Goal: Transaction & Acquisition: Book appointment/travel/reservation

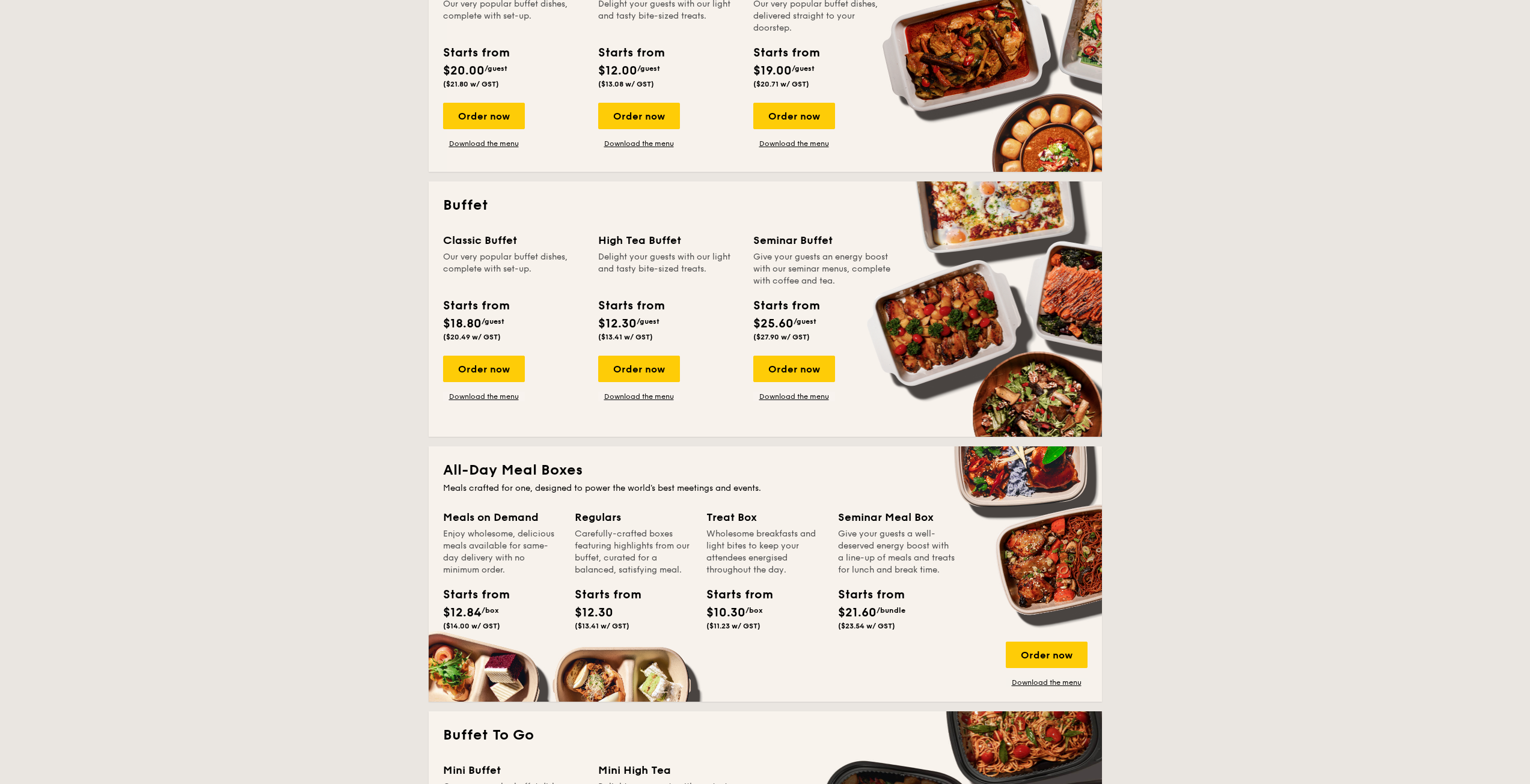
scroll to position [301, 0]
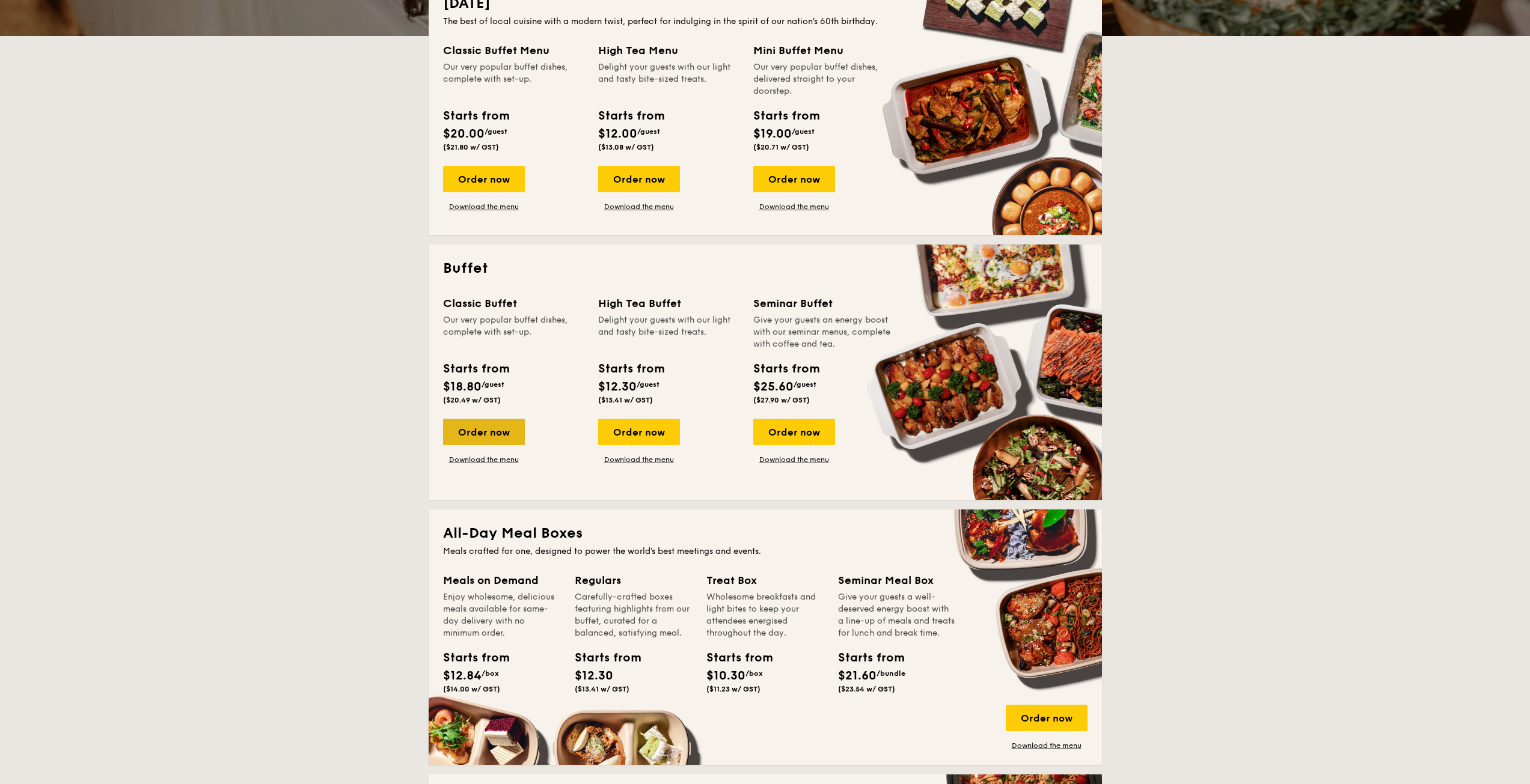
click at [504, 440] on div "Order now" at bounding box center [483, 432] width 82 height 27
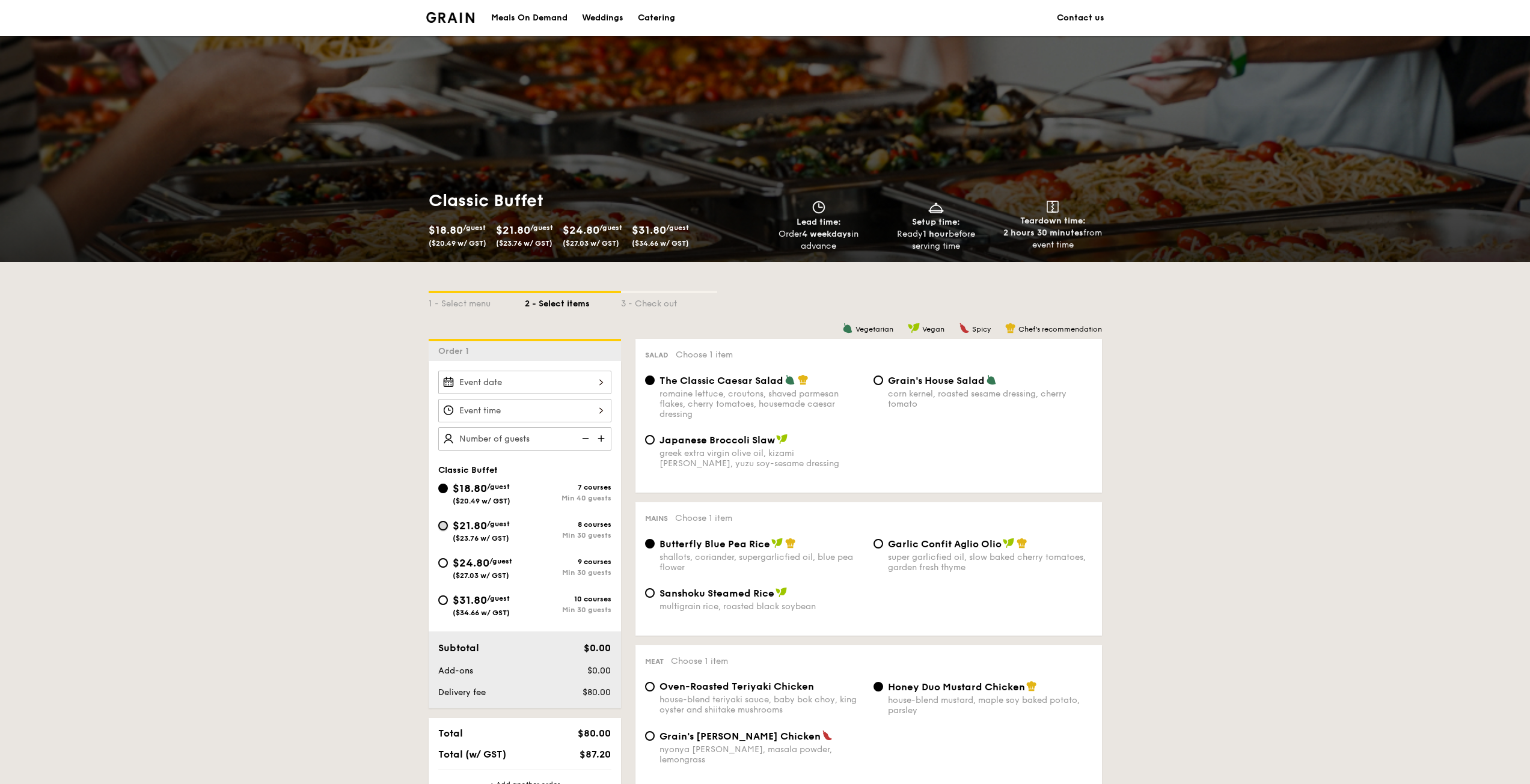
click at [441, 522] on input "$21.80 /guest ($23.76 w/ GST) 8 courses Min 30 guests" at bounding box center [443, 525] width 9 height 9
radio input "true"
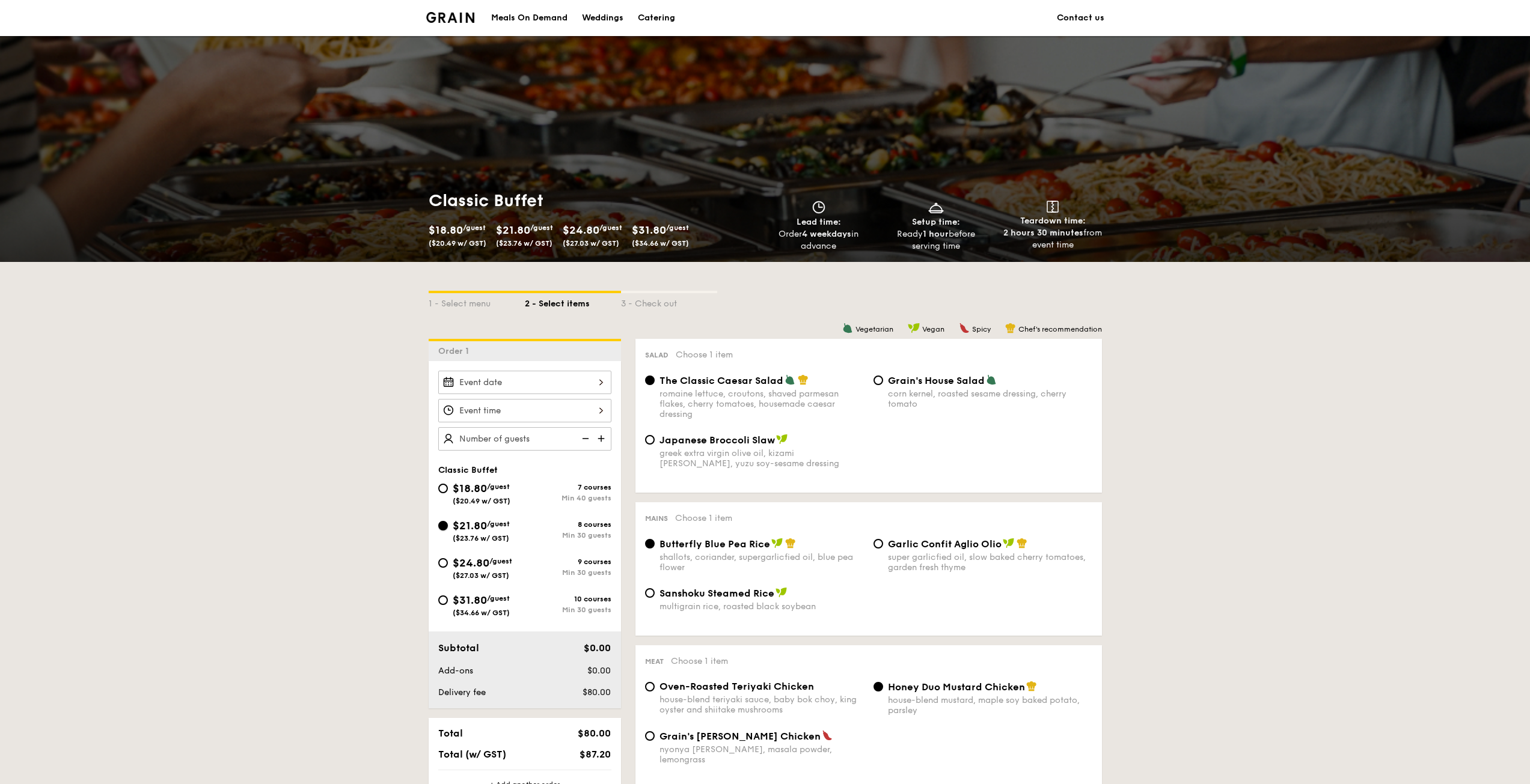
radio input "true"
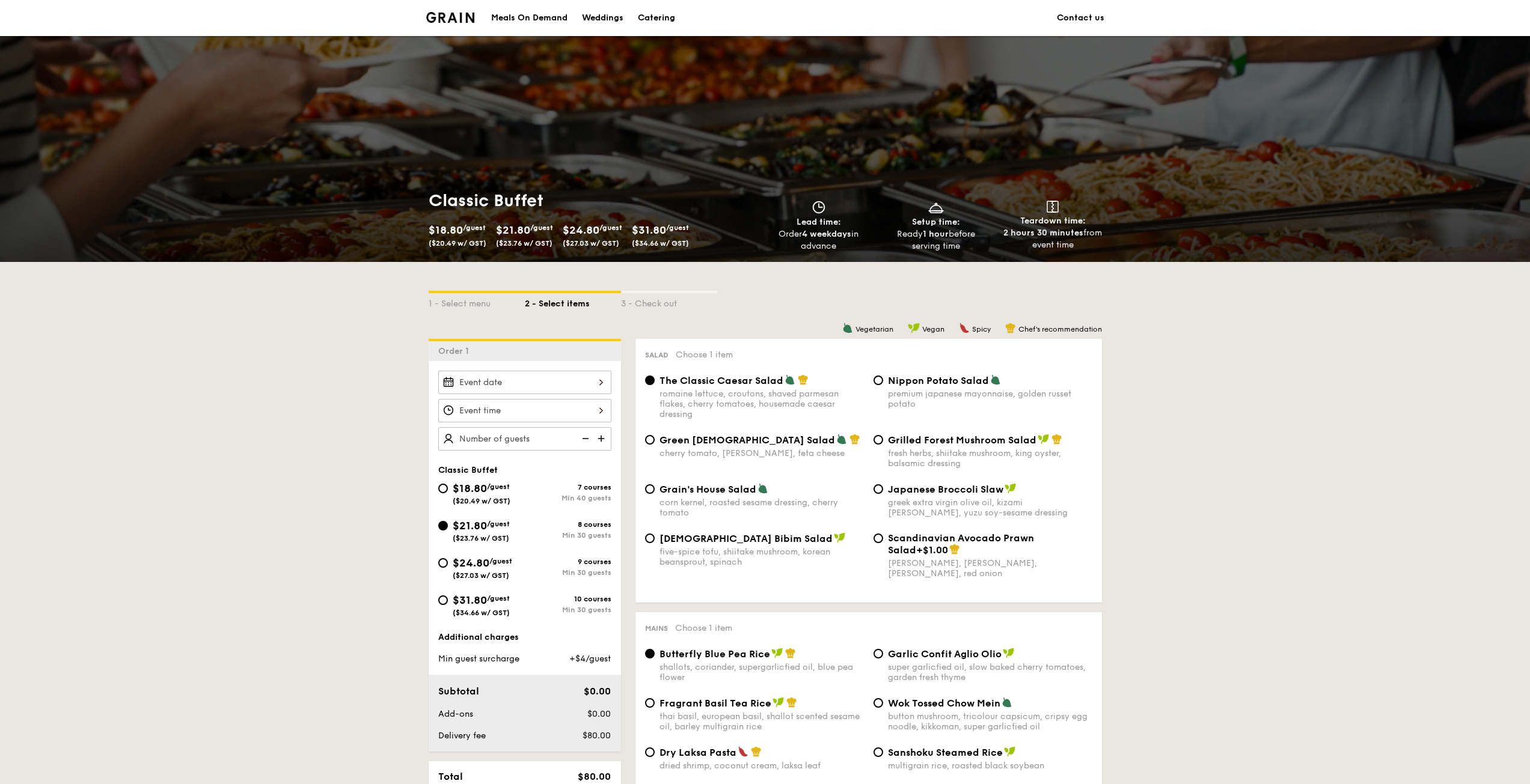
click at [588, 441] on img at bounding box center [585, 438] width 18 height 23
click at [600, 439] on img at bounding box center [603, 438] width 18 height 23
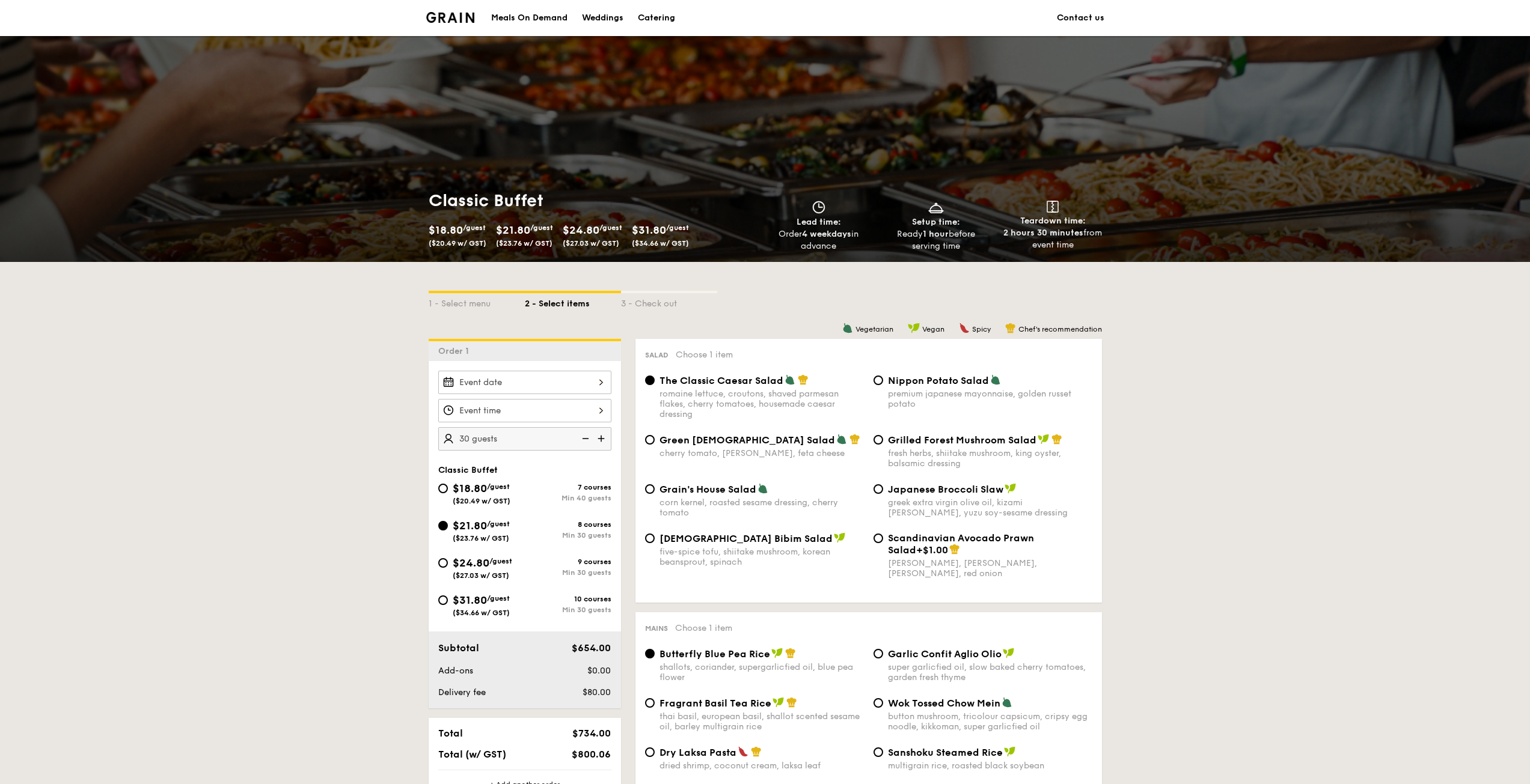
click at [600, 439] on img at bounding box center [603, 438] width 18 height 23
click at [587, 440] on img at bounding box center [585, 438] width 18 height 23
click at [587, 441] on img at bounding box center [585, 438] width 18 height 23
click at [604, 439] on img at bounding box center [603, 438] width 18 height 23
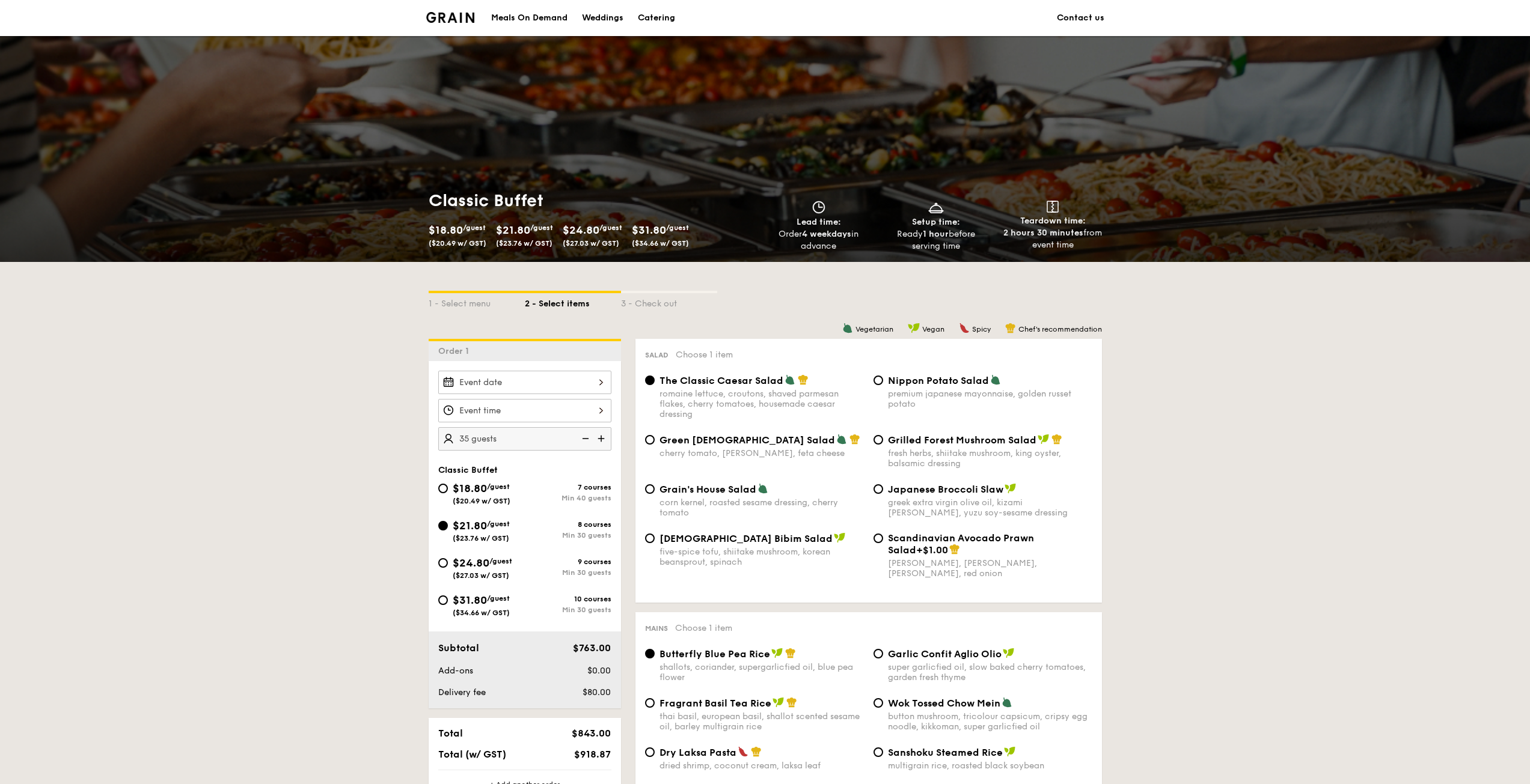
click at [604, 439] on img at bounding box center [603, 438] width 18 height 23
type input "40 guests"
click at [446, 496] on div "$18.80 /guest ($20.49 w/ GST)" at bounding box center [481, 492] width 87 height 25
click at [446, 493] on input "$18.80 /guest ($20.49 w/ GST) 7 courses Min 40 guests" at bounding box center [443, 489] width 9 height 9
radio input "true"
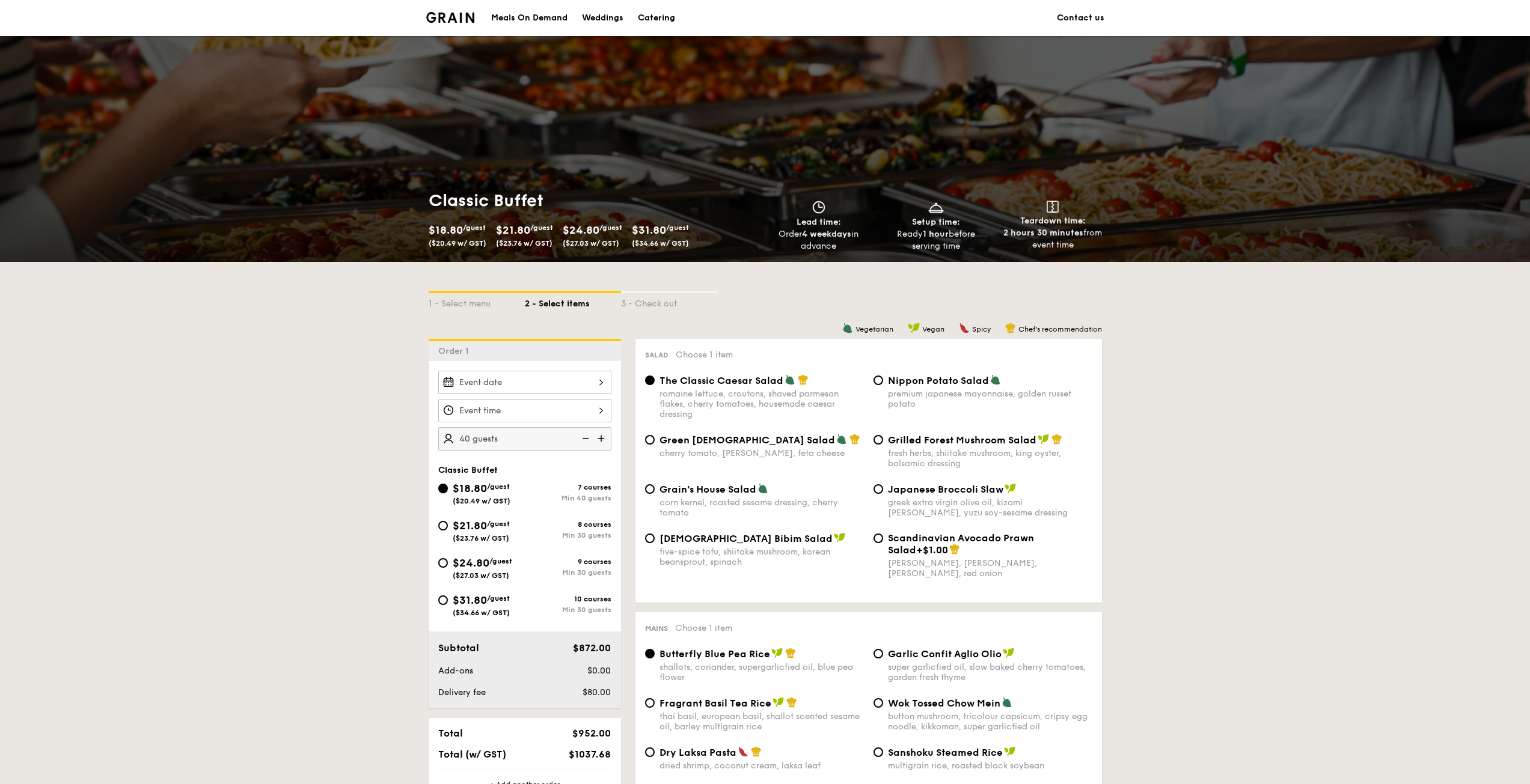
radio input "true"
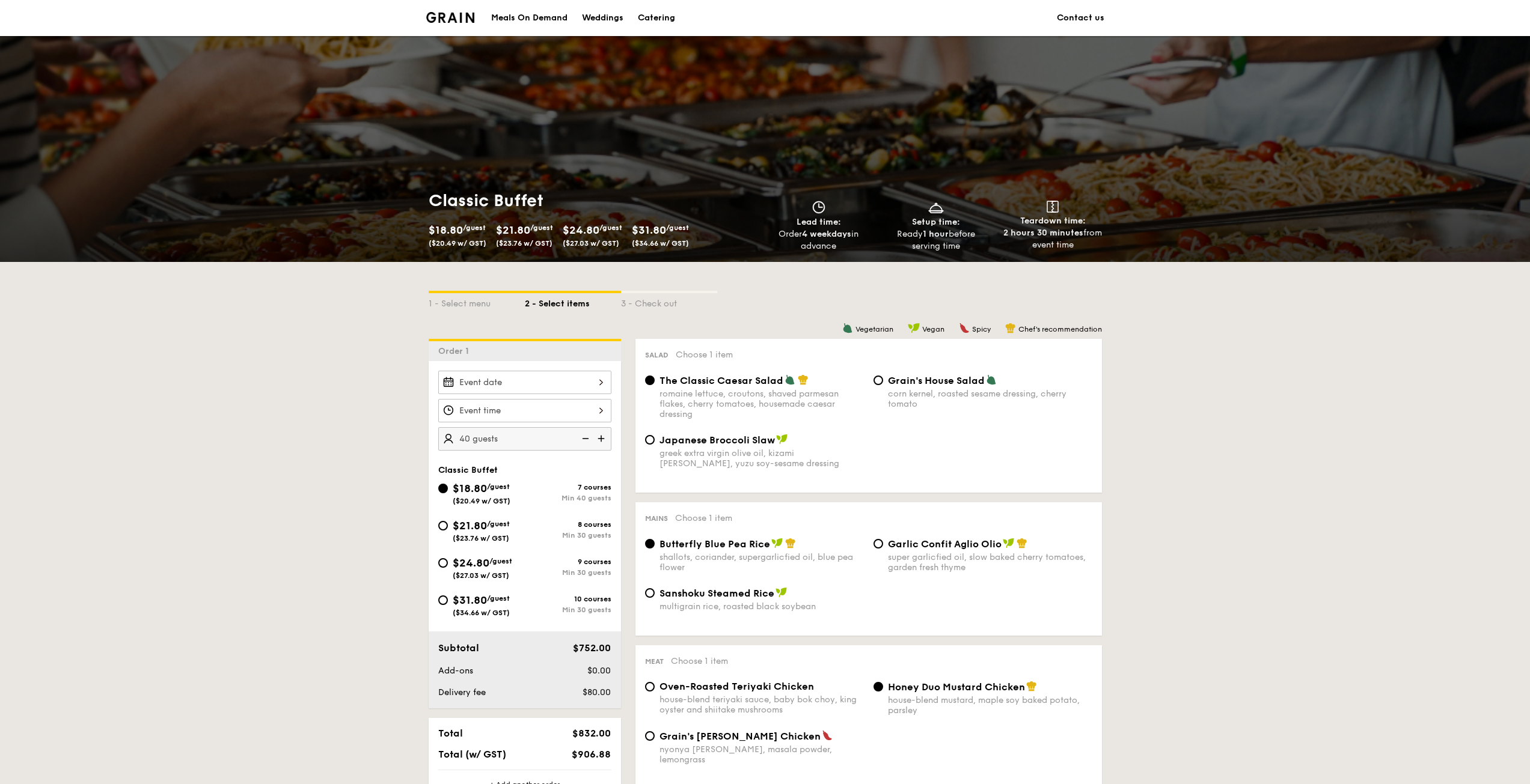
click at [439, 530] on div "$21.80 /guest ($23.76 w/ GST)" at bounding box center [481, 529] width 87 height 25
click at [439, 530] on input "$21.80 /guest ($23.76 w/ GST) 8 courses Min 30 guests" at bounding box center [443, 525] width 9 height 9
radio input "true"
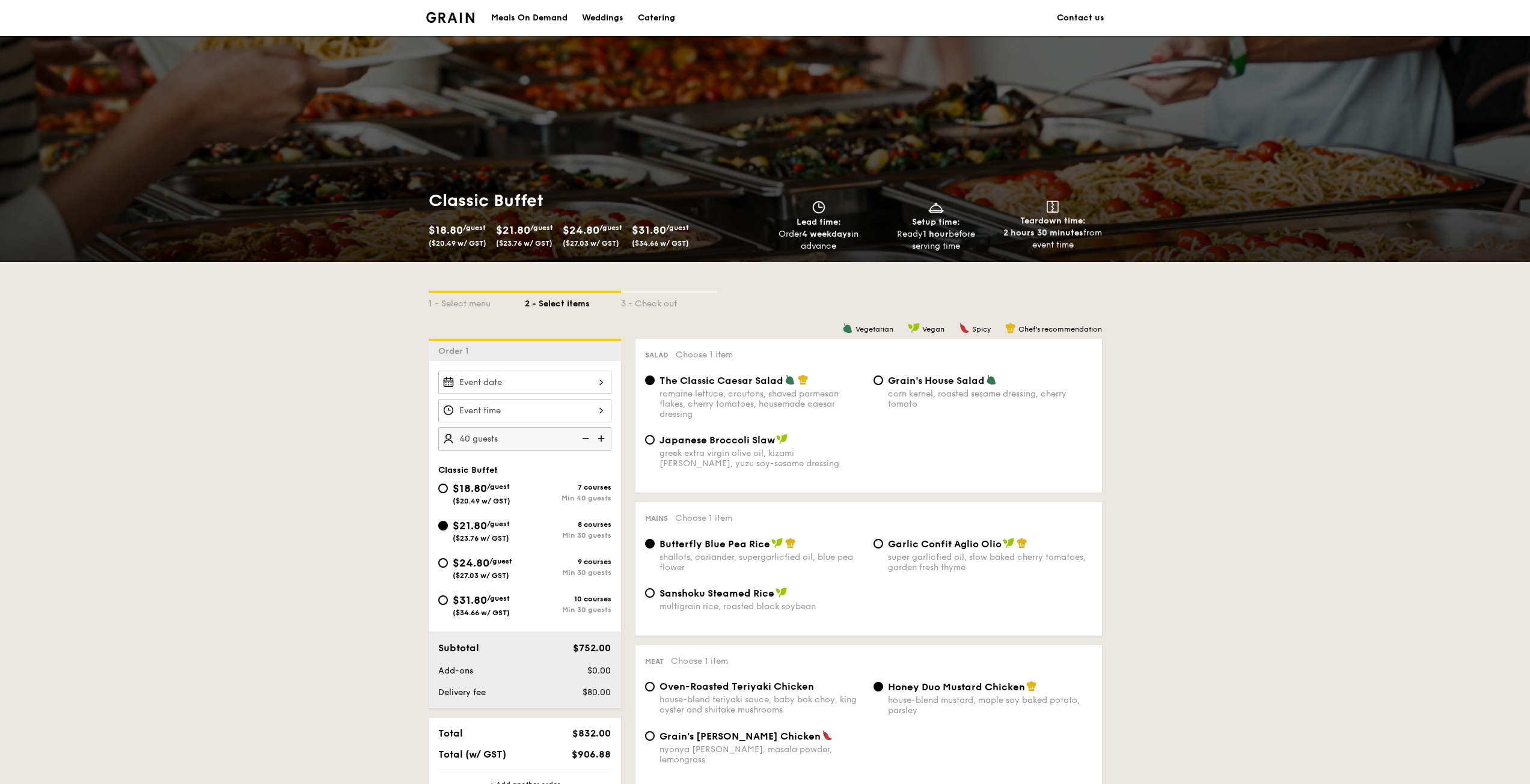
radio input "true"
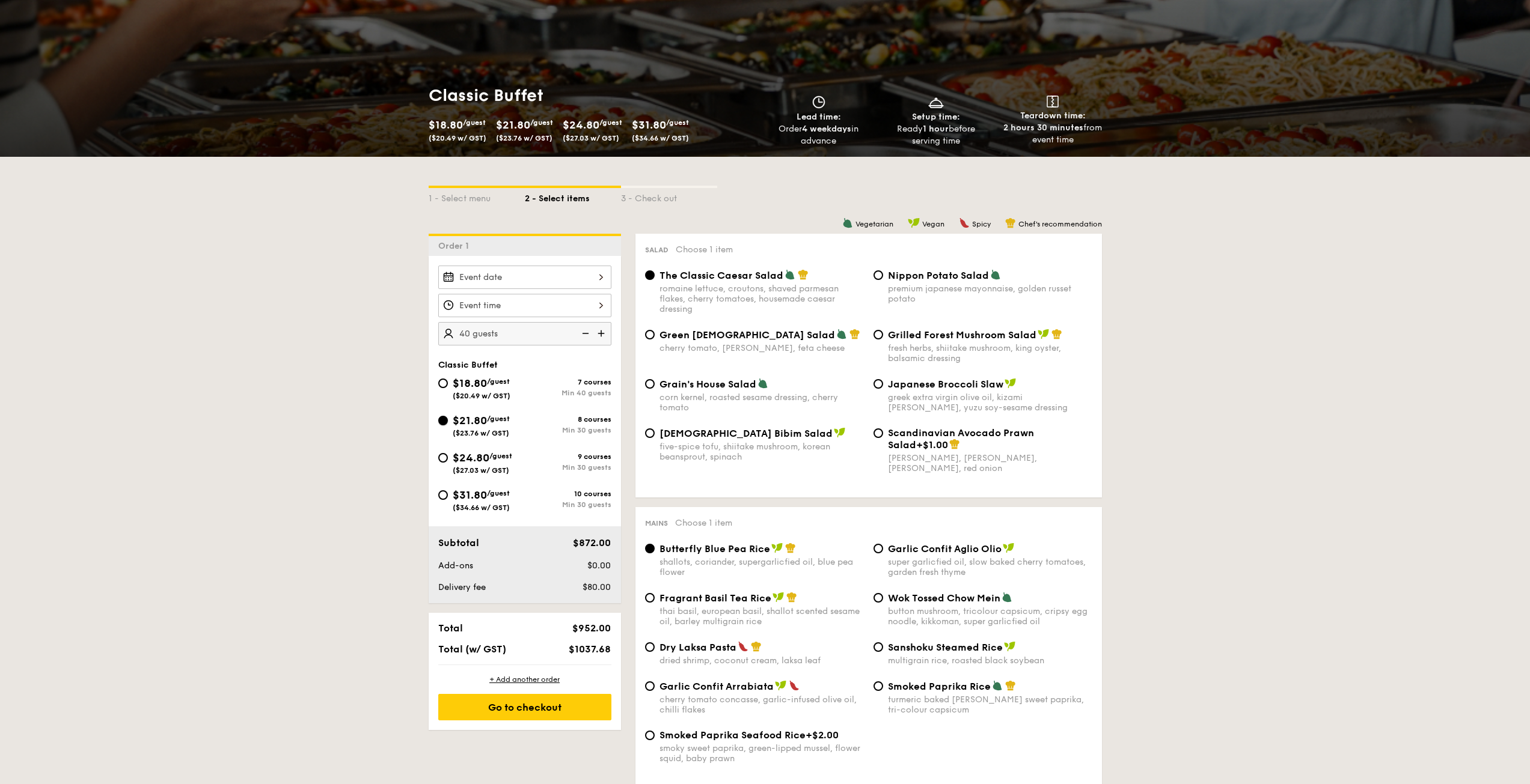
scroll to position [121, 0]
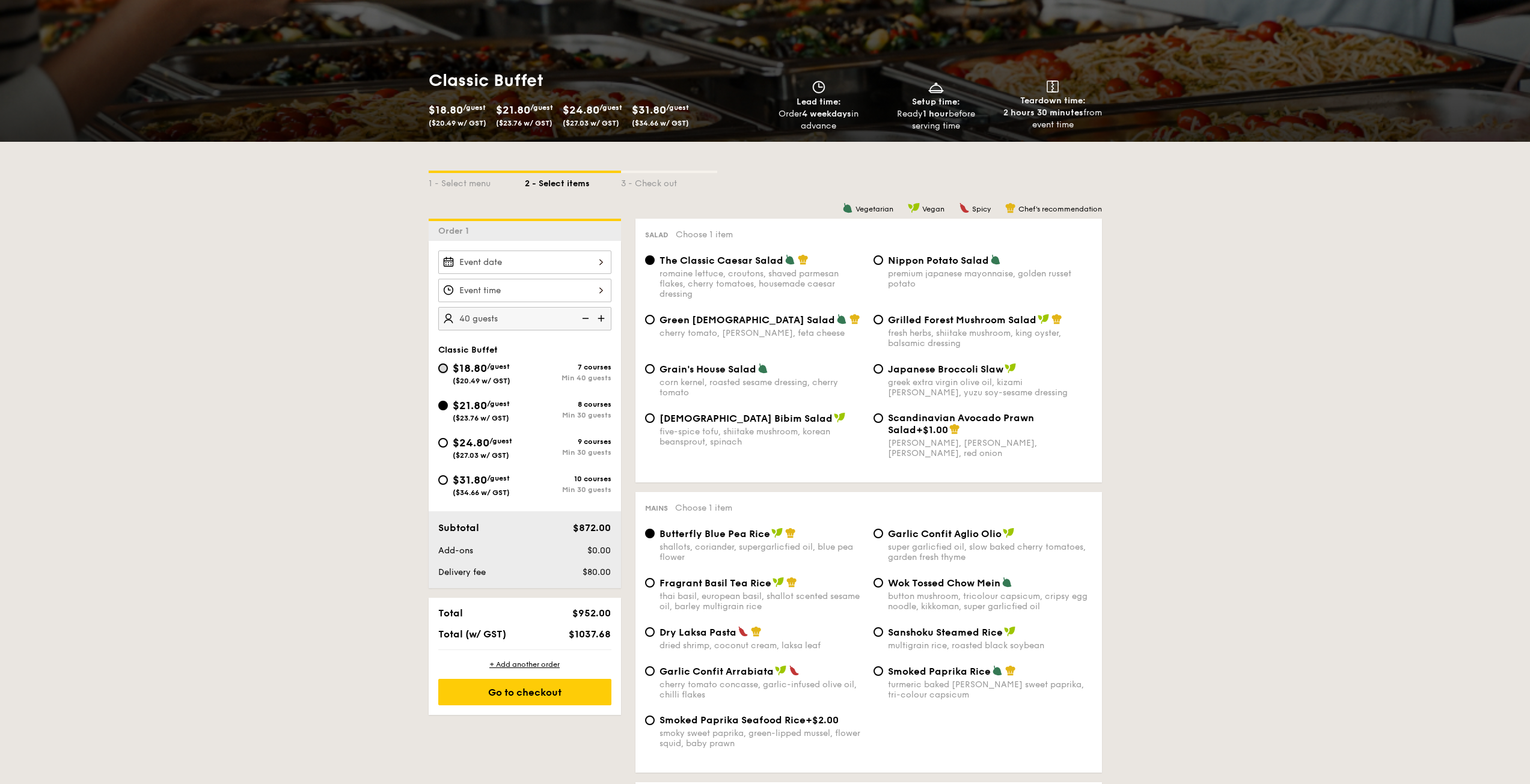
click at [441, 370] on input "$18.80 /guest ($20.49 w/ GST) 7 courses Min 40 guests" at bounding box center [443, 368] width 9 height 9
radio input "true"
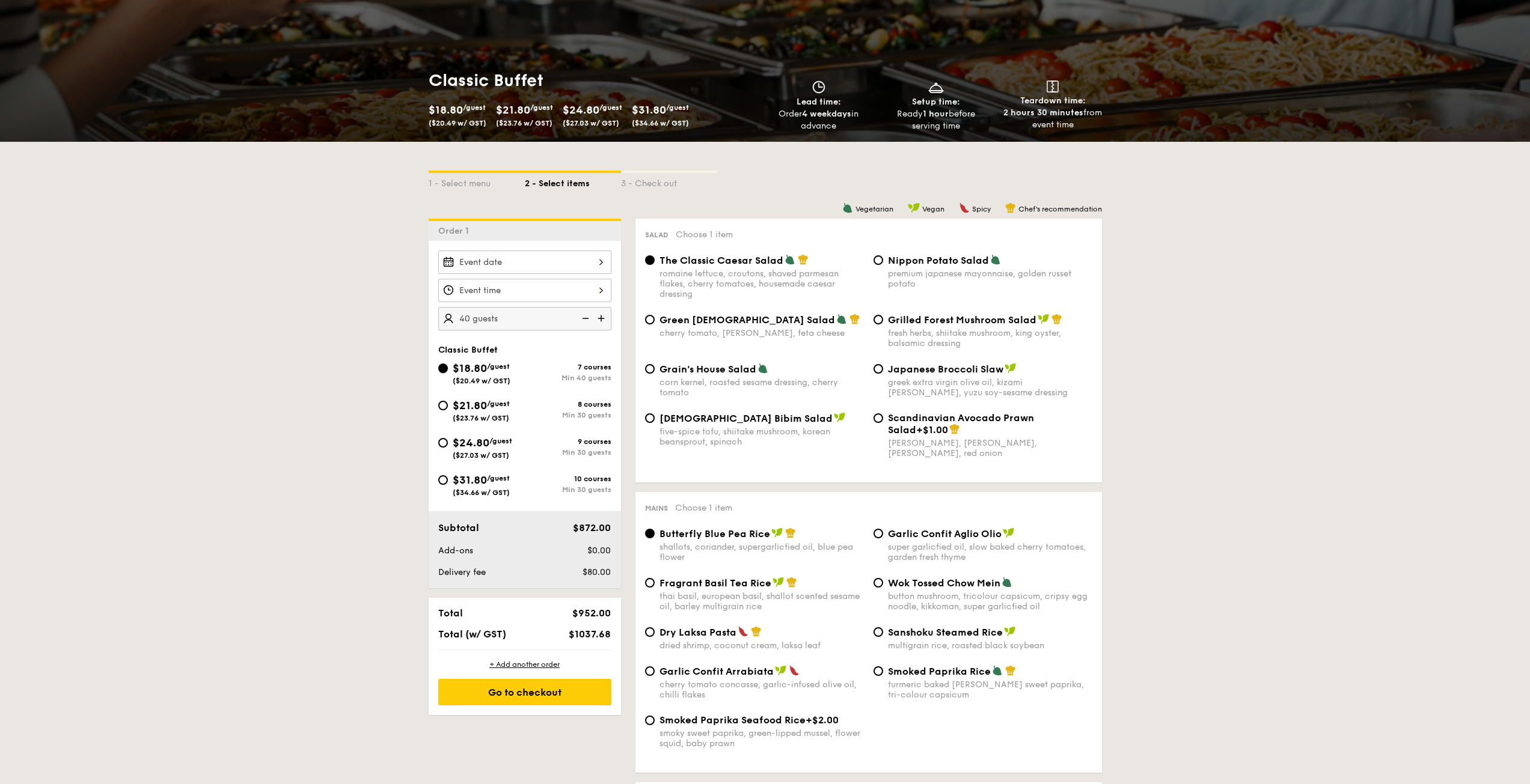
radio input "true"
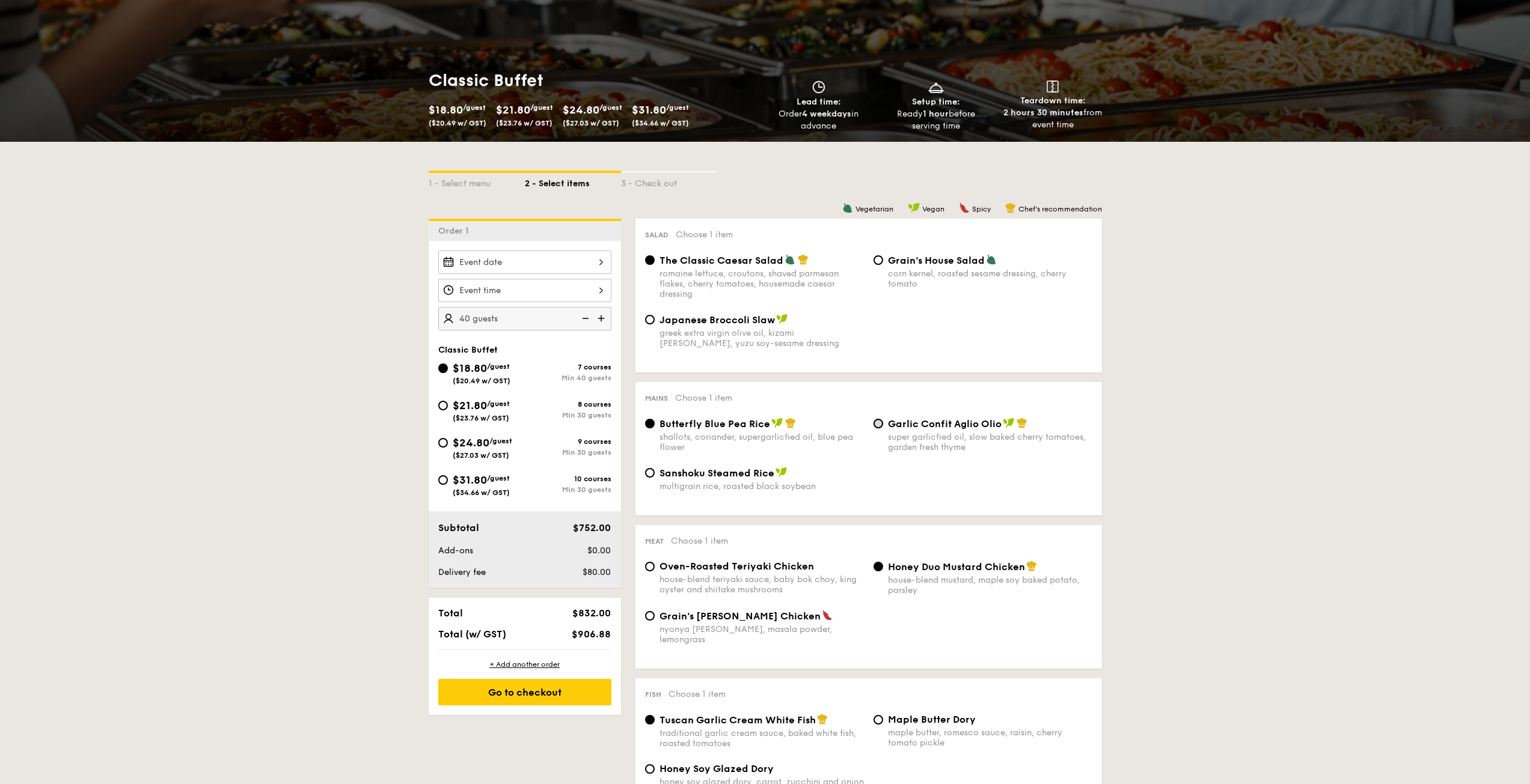
click at [883, 421] on input "Garlic Confit Aglio Olio super garlicfied oil, slow baked cherry tomatoes, gard…" at bounding box center [878, 423] width 9 height 9
radio input "true"
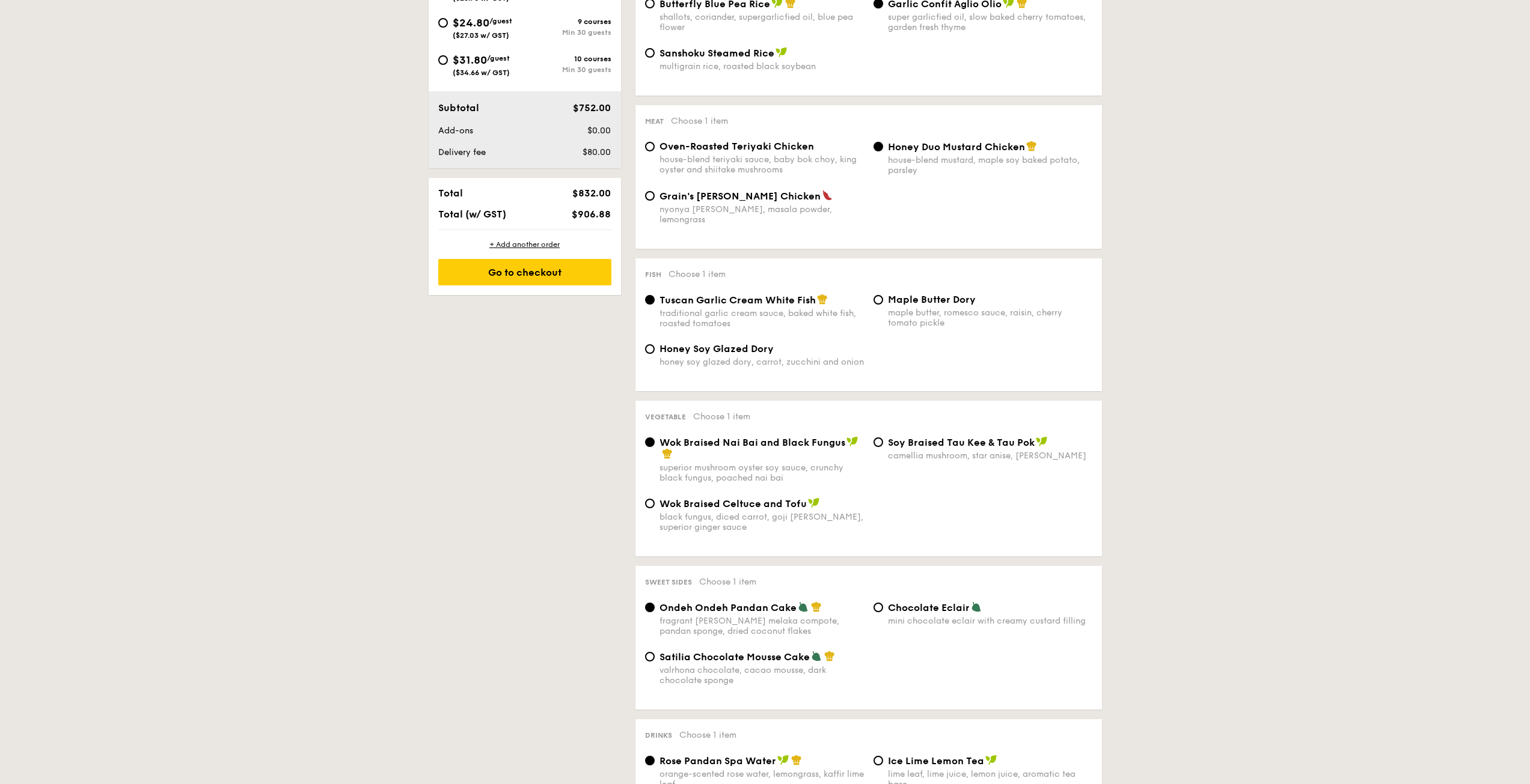
scroll to position [541, 0]
click at [872, 603] on div "Chocolate Eclair mini chocolate eclair with creamy custard filling" at bounding box center [983, 613] width 228 height 25
click at [873, 601] on div "Chocolate Eclair mini chocolate eclair with creamy custard filling" at bounding box center [983, 613] width 228 height 25
click at [876, 602] on input "Chocolate Eclair mini chocolate eclair with creamy custard filling" at bounding box center [878, 606] width 9 height 9
radio input "true"
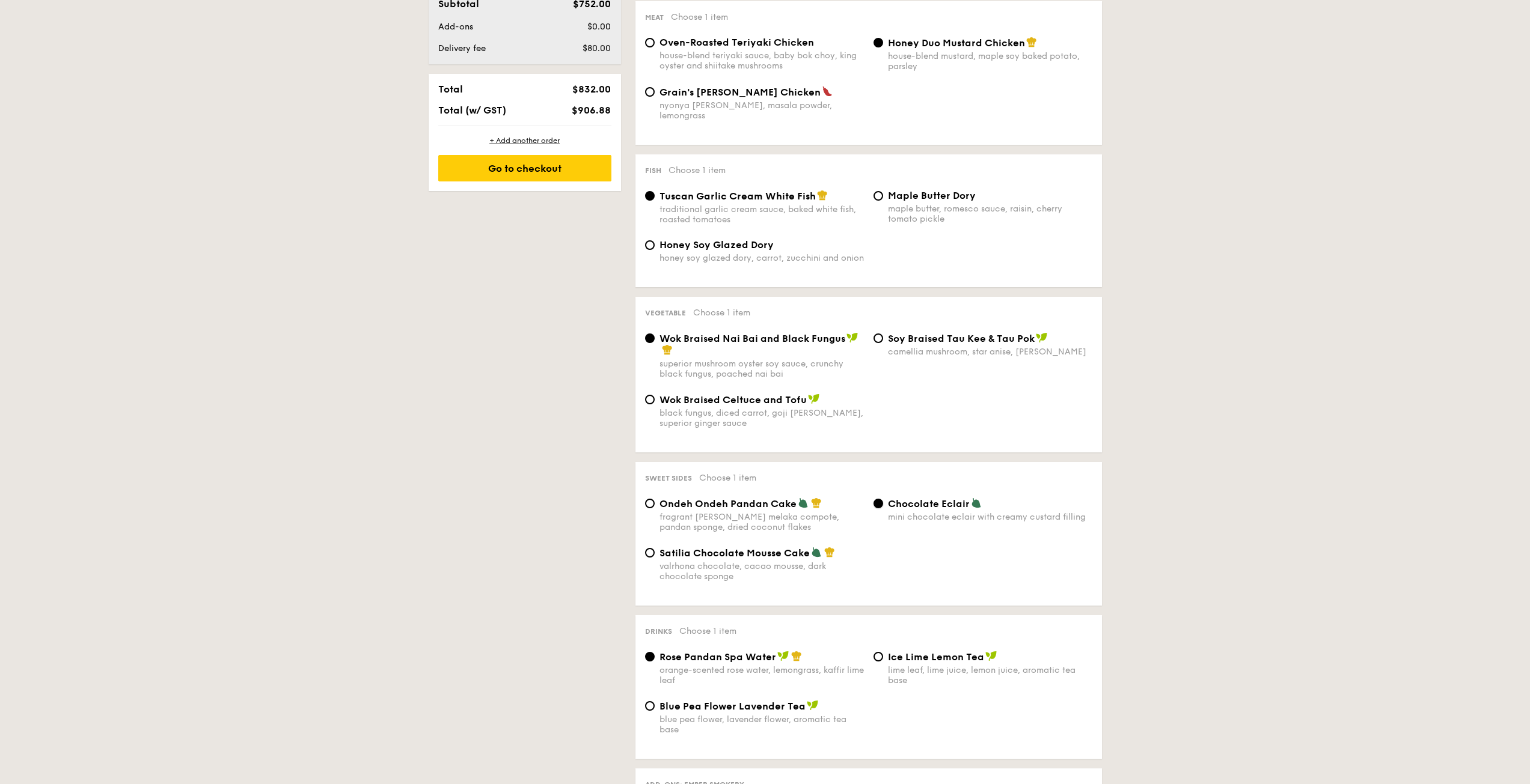
scroll to position [661, 0]
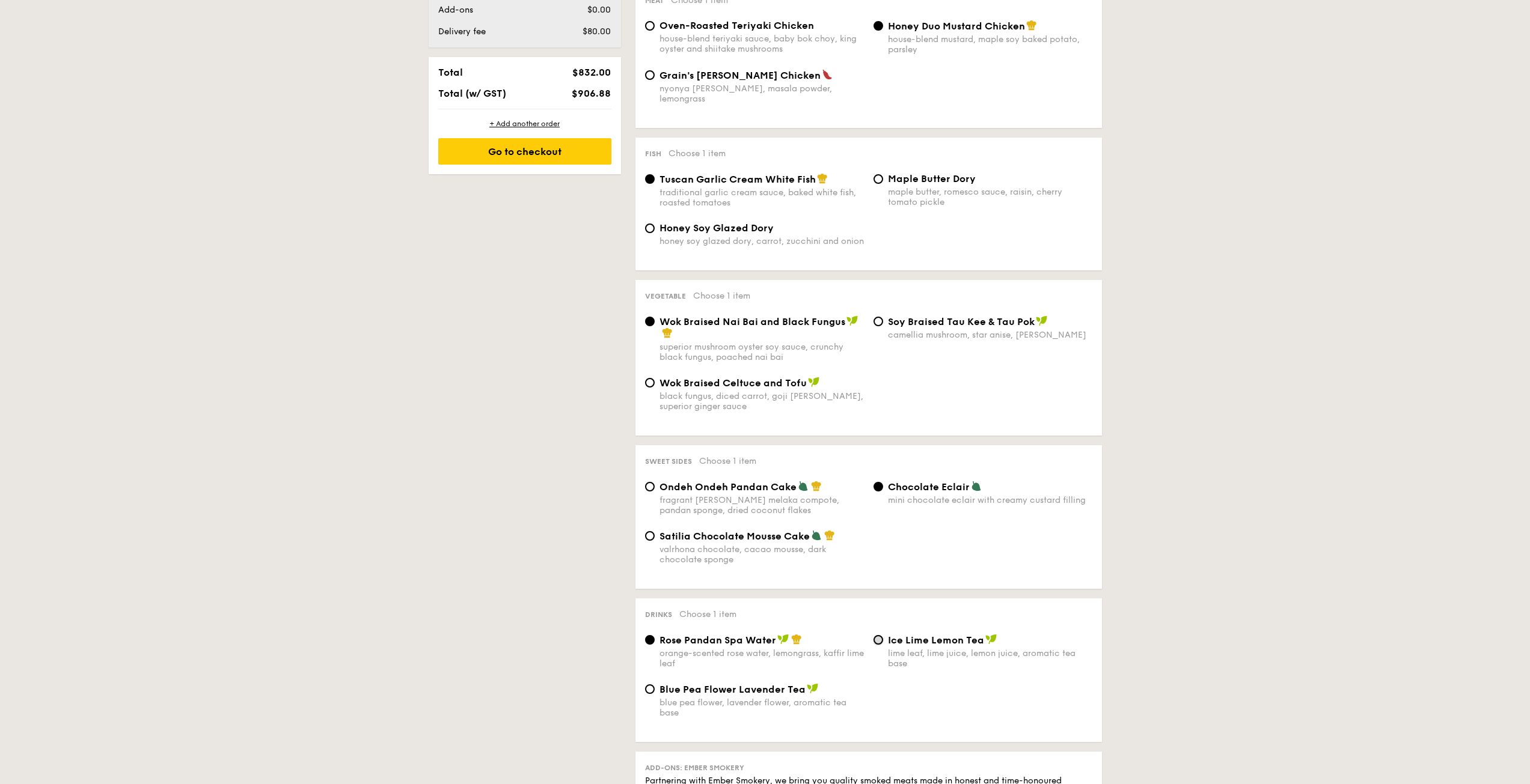
click at [877, 635] on input "Ice Lime Lemon Tea lime leaf, lime juice, lemon juice, aromatic tea base" at bounding box center [878, 640] width 9 height 9
radio input "true"
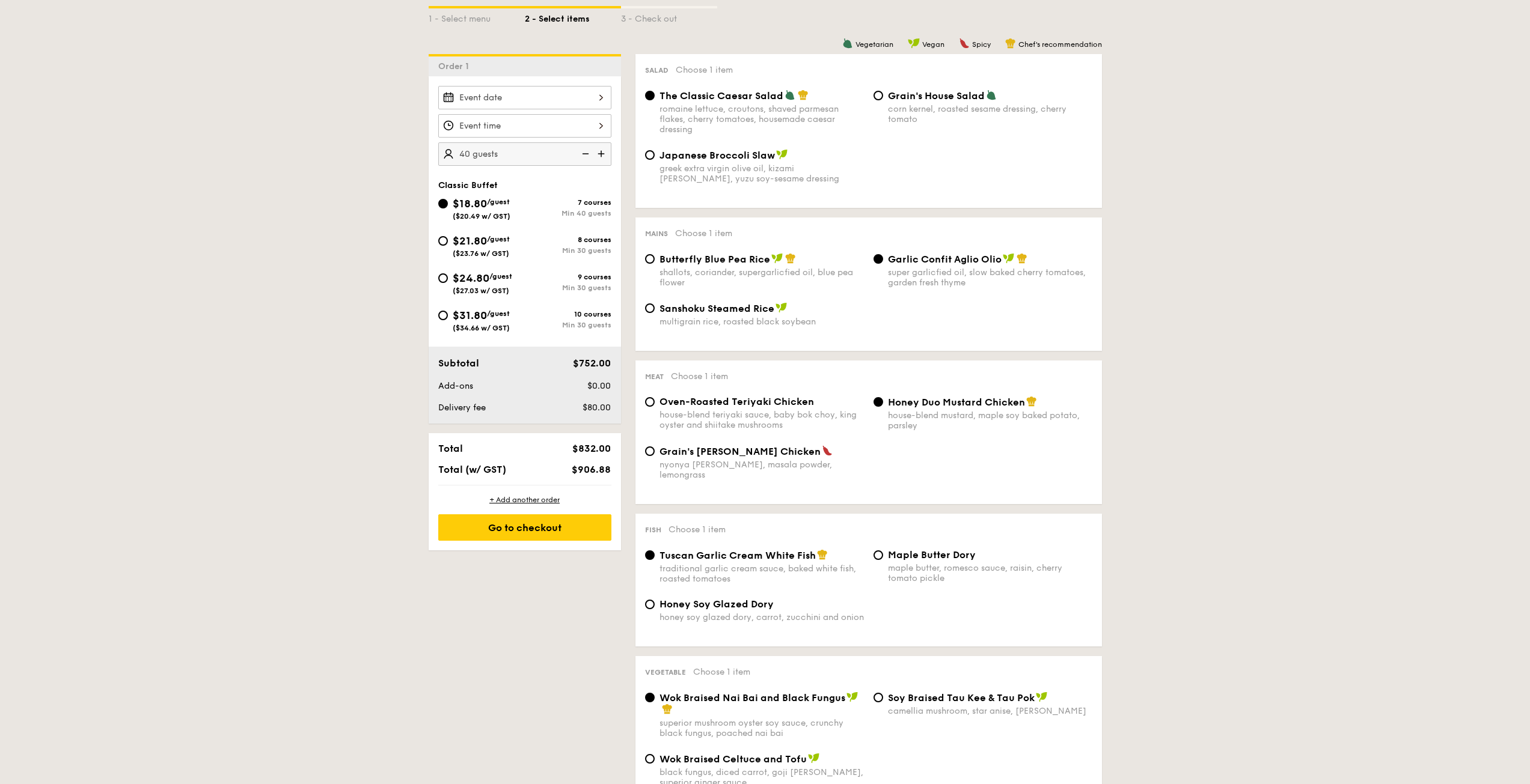
scroll to position [240, 0]
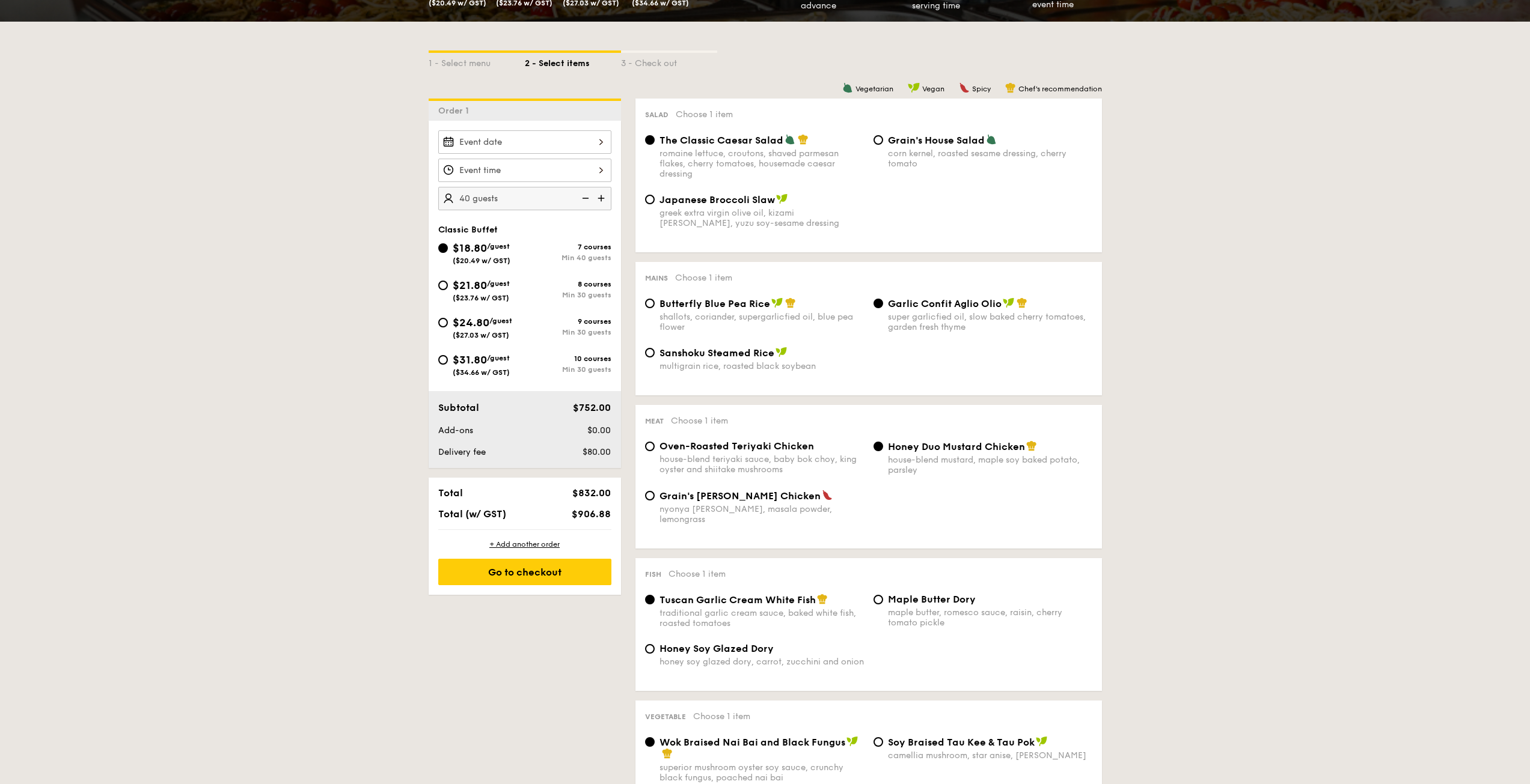
click at [527, 136] on div at bounding box center [525, 142] width 173 height 23
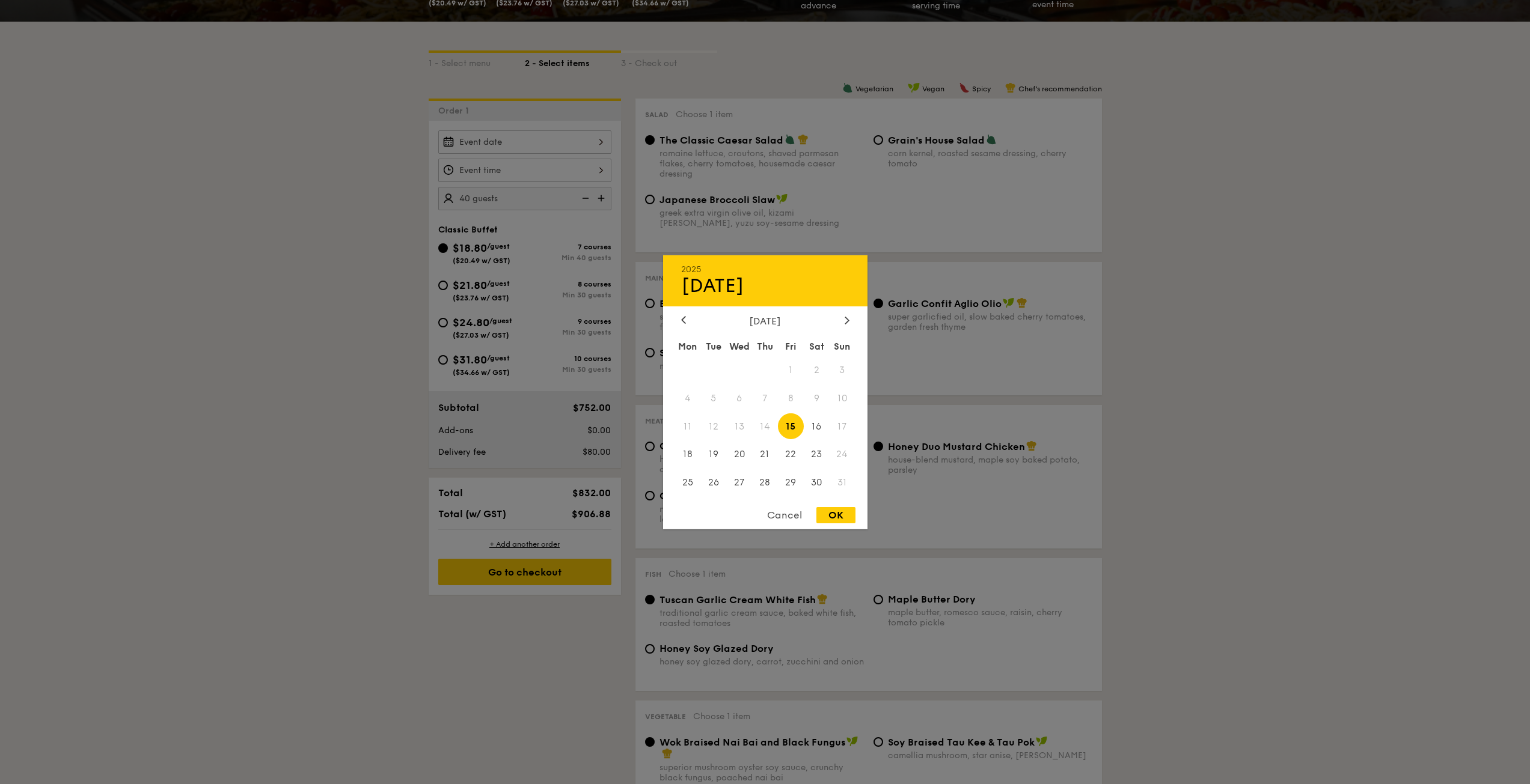
click at [841, 323] on div "[DATE]" at bounding box center [765, 320] width 168 height 11
click at [845, 322] on icon at bounding box center [847, 320] width 5 height 7
drag, startPoint x: 814, startPoint y: 375, endPoint x: 807, endPoint y: 365, distance: 12.2
click at [814, 374] on span "6" at bounding box center [817, 370] width 26 height 26
drag, startPoint x: 835, startPoint y: 507, endPoint x: 732, endPoint y: 413, distance: 139.4
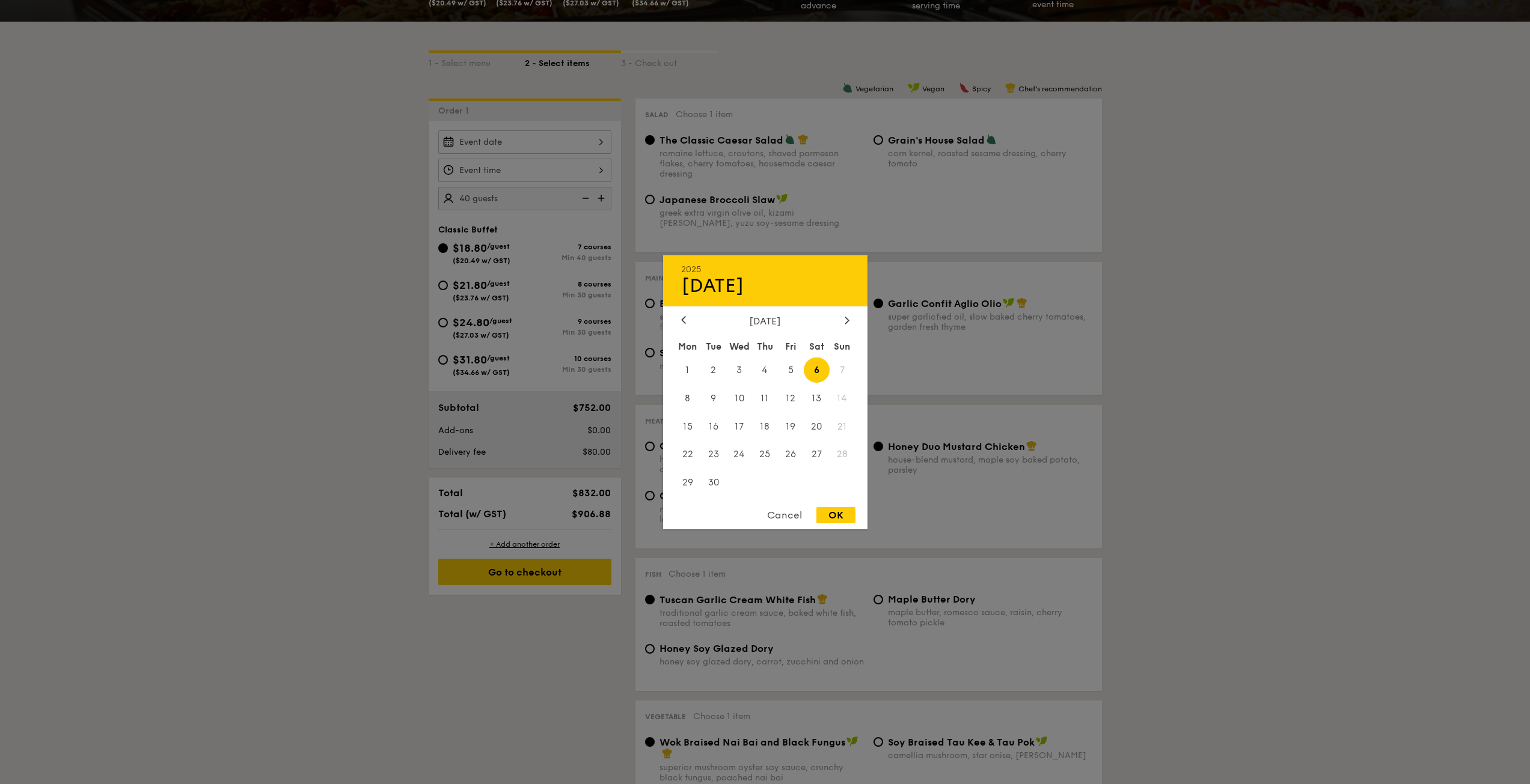
click at [835, 509] on div "OK" at bounding box center [836, 515] width 39 height 17
type input "[DATE]"
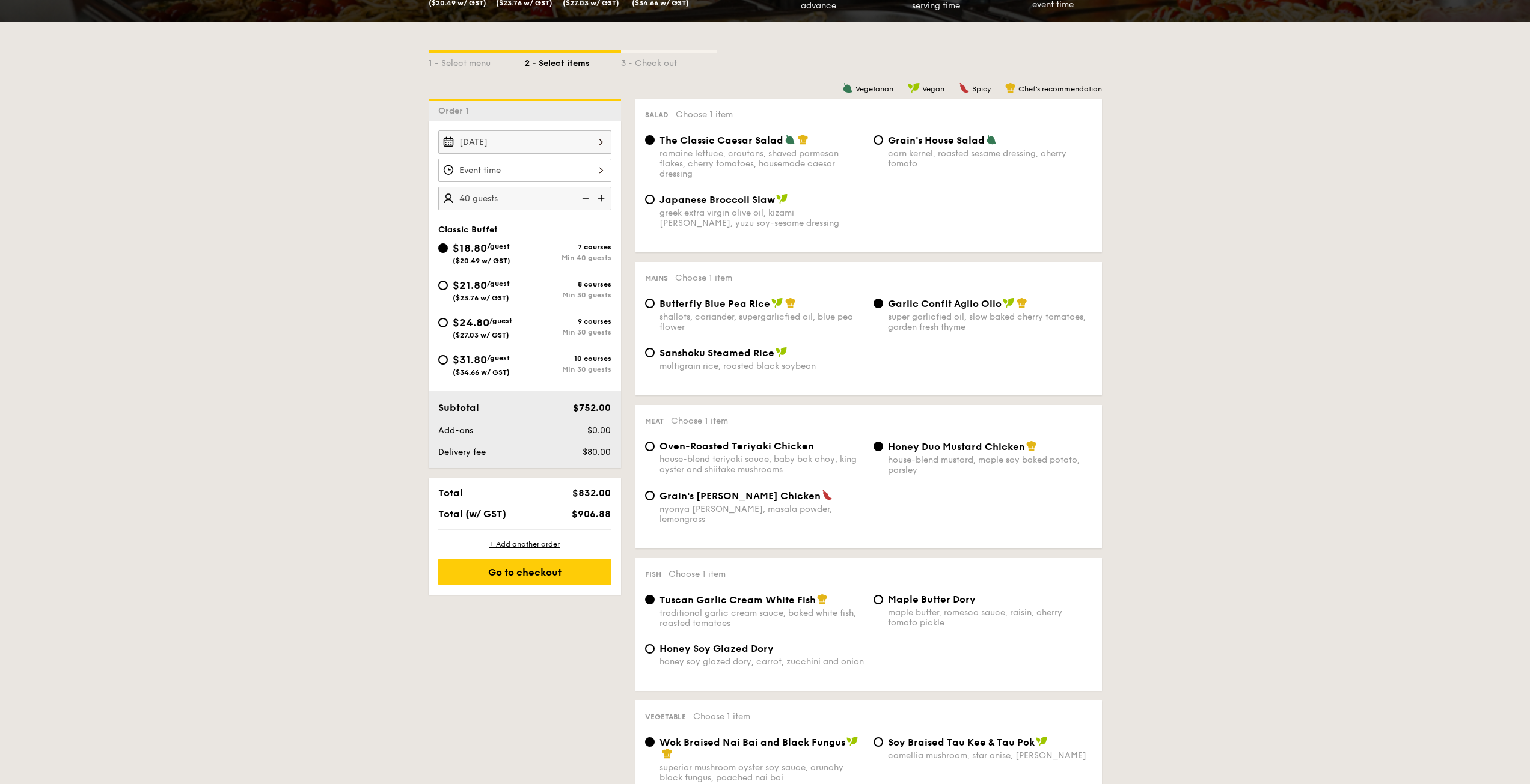
click at [539, 179] on div at bounding box center [525, 169] width 173 height 23
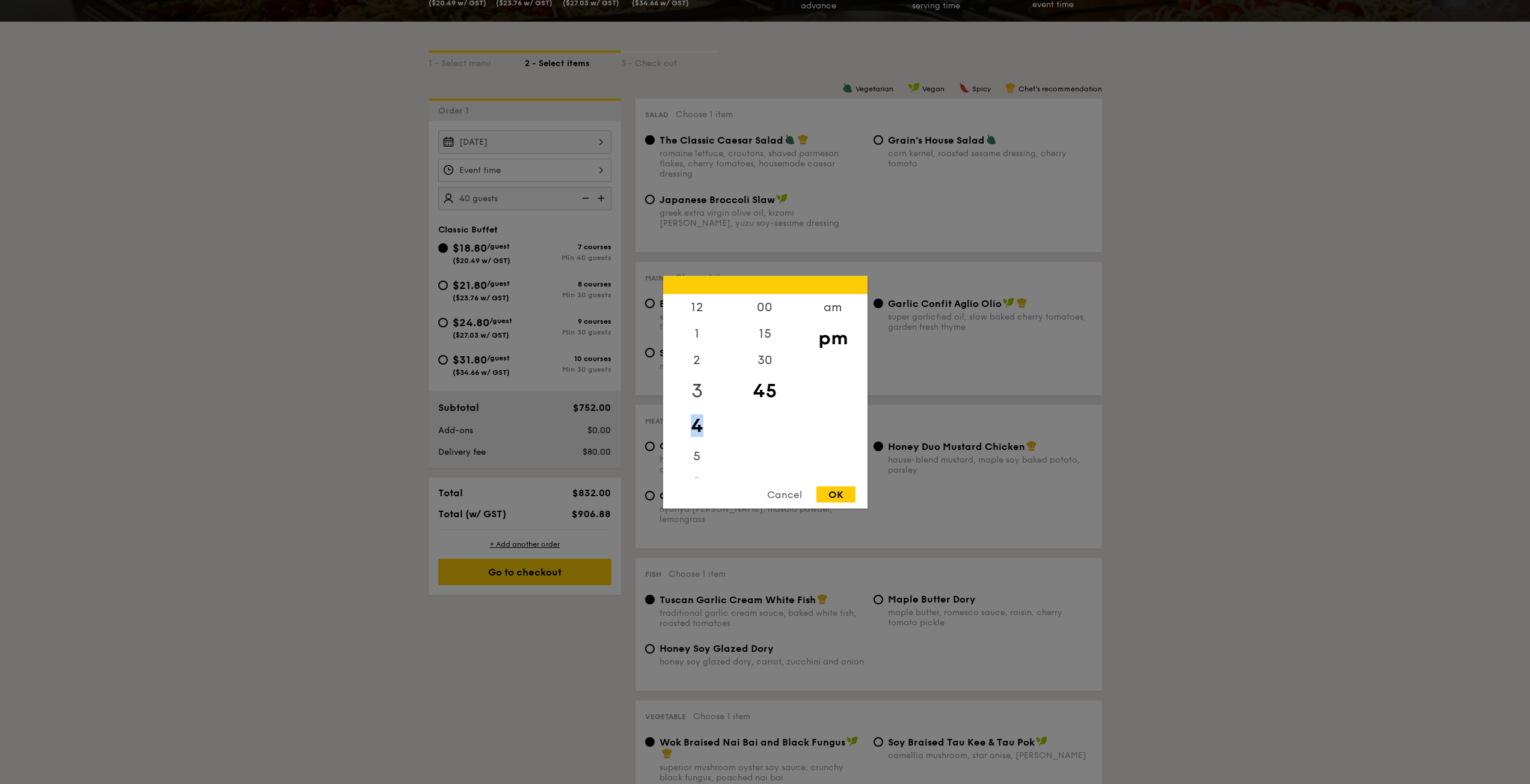
drag, startPoint x: 701, startPoint y: 432, endPoint x: 706, endPoint y: 387, distance: 45.3
click at [706, 387] on div "12 1 2 3 4 5 6 7 8 9 10 11" at bounding box center [697, 385] width 68 height 183
click at [696, 463] on div "6" at bounding box center [697, 478] width 68 height 35
click at [696, 437] on div "5" at bounding box center [697, 444] width 68 height 35
click at [756, 362] on div "30" at bounding box center [765, 364] width 68 height 35
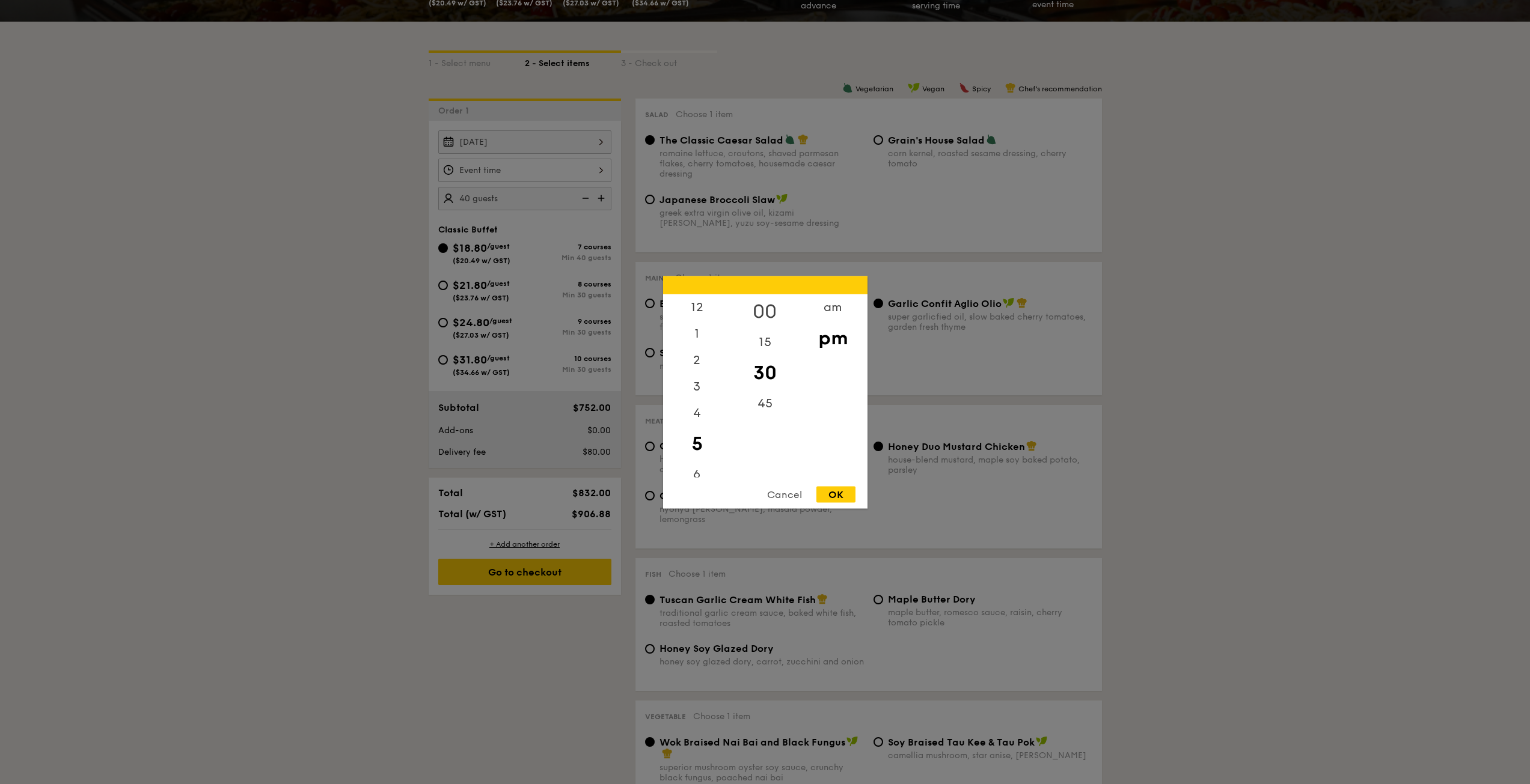
click at [769, 311] on div "00" at bounding box center [765, 311] width 68 height 35
click at [846, 493] on div "OK" at bounding box center [836, 494] width 39 height 17
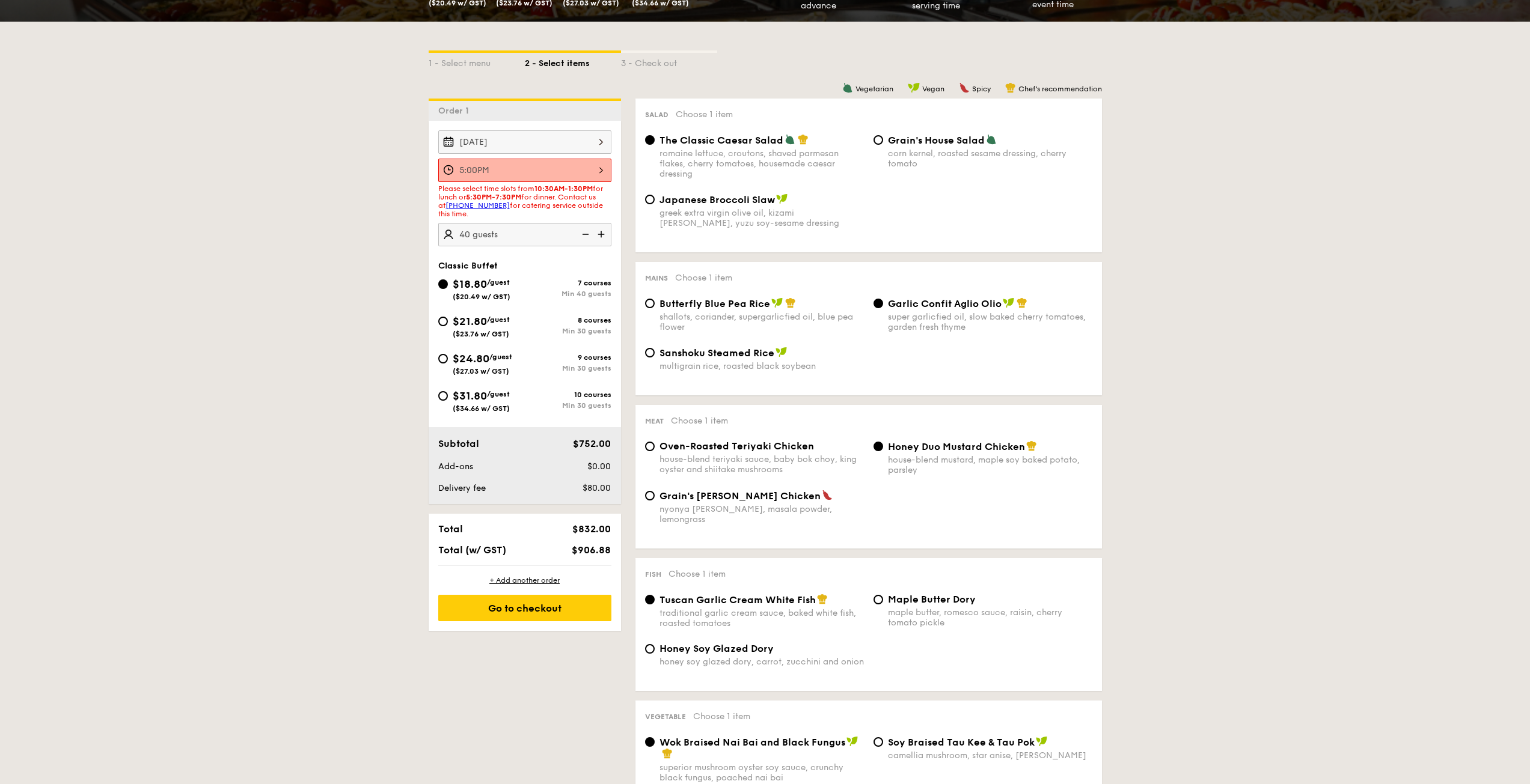
click at [576, 169] on div "5:00PM" at bounding box center [525, 169] width 173 height 23
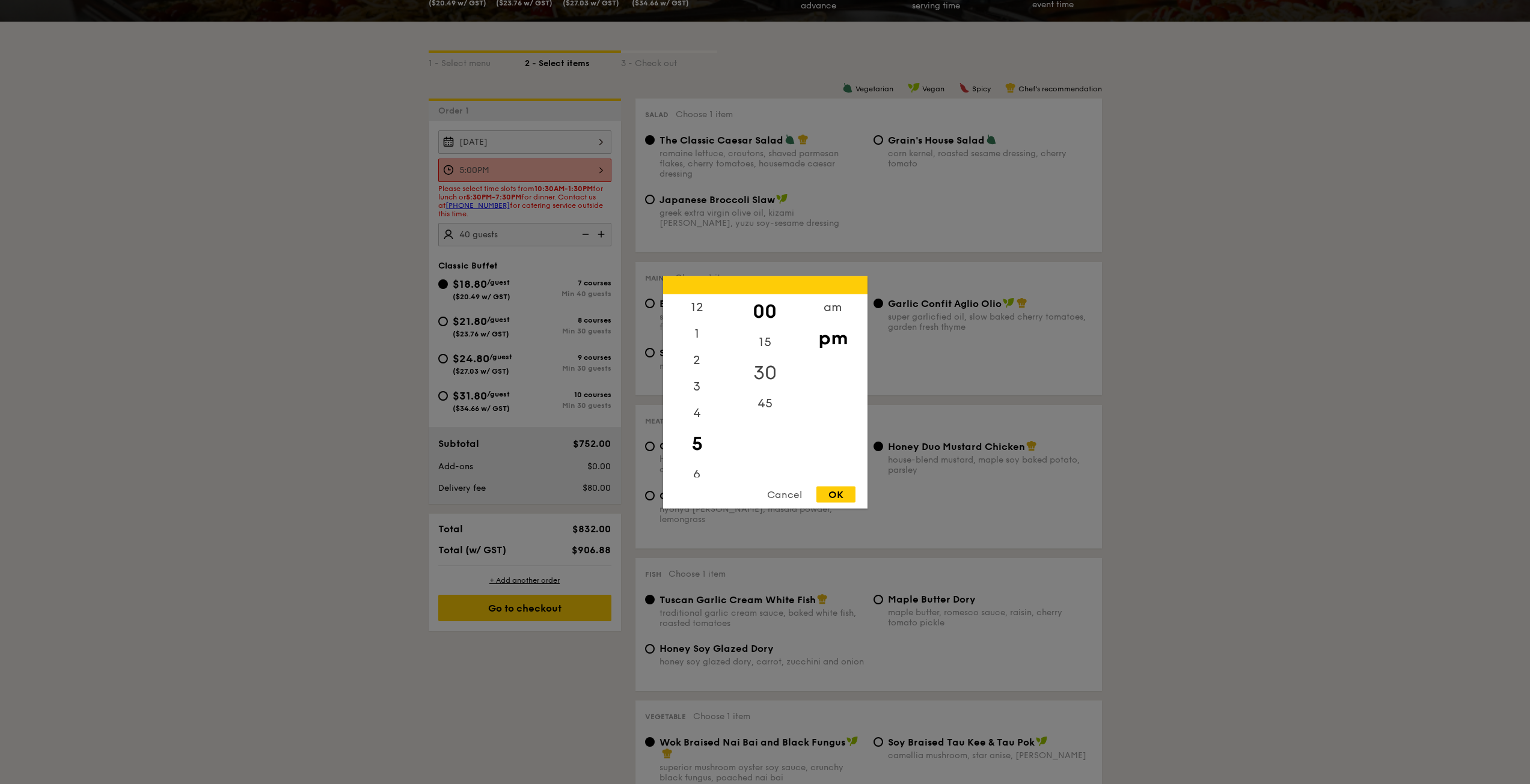
click at [776, 361] on div "30" at bounding box center [765, 373] width 68 height 35
click at [853, 493] on div "OK" at bounding box center [836, 494] width 39 height 17
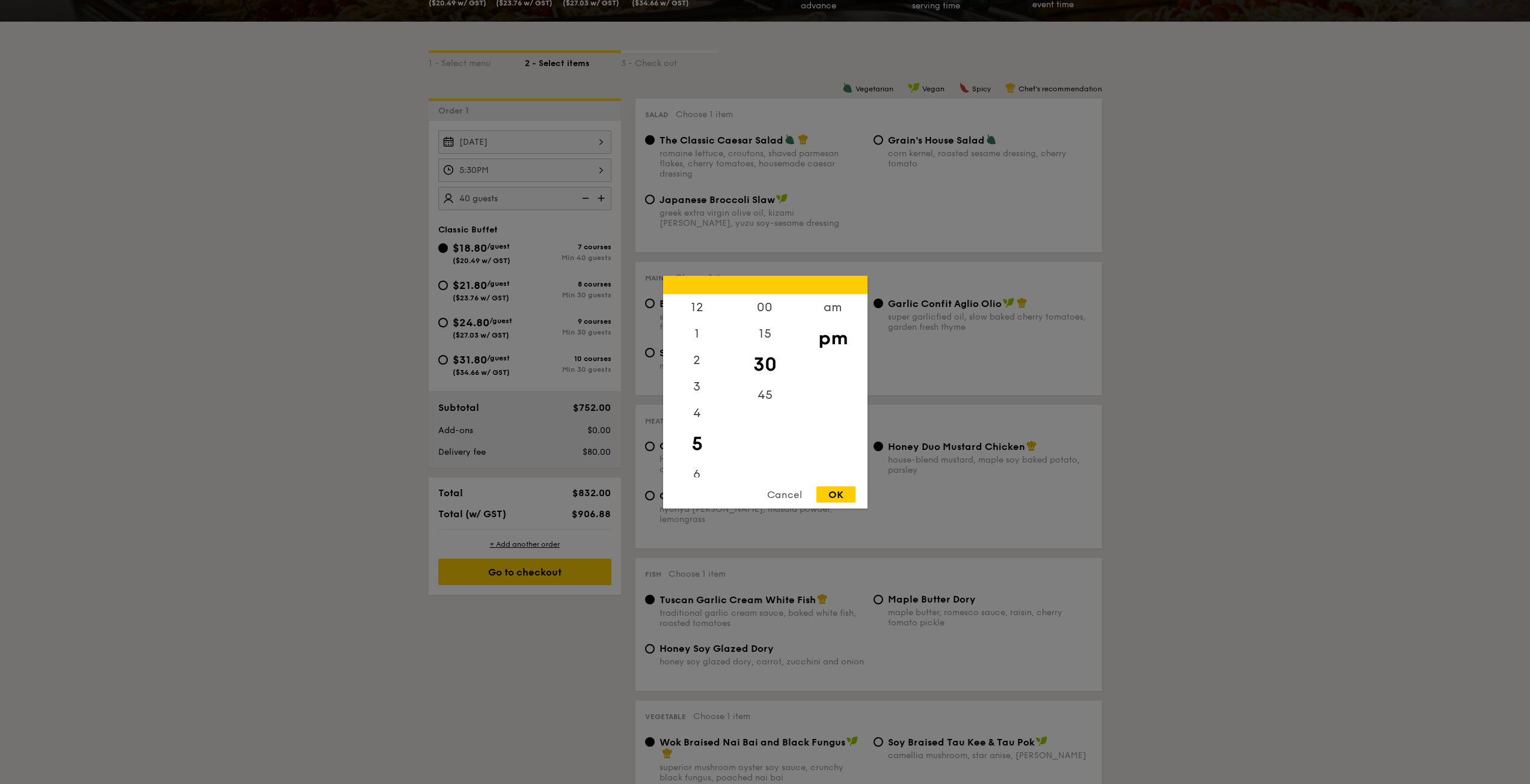
click at [590, 166] on div "5:30PM 12 1 2 3 4 5 6 7 8 9 10 11 00 15 30 45 am pm Cancel OK" at bounding box center [525, 169] width 173 height 23
click at [694, 475] on div "6" at bounding box center [697, 478] width 68 height 35
click at [771, 311] on div "00" at bounding box center [765, 311] width 68 height 35
click at [843, 495] on div "OK" at bounding box center [836, 494] width 39 height 17
type input "6:00PM"
